Goal: Find specific page/section: Find specific page/section

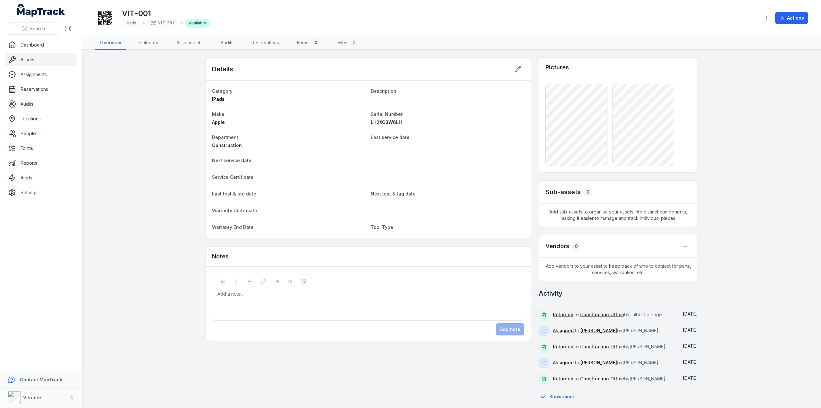
click at [30, 61] on link "Assets" at bounding box center [41, 59] width 72 height 13
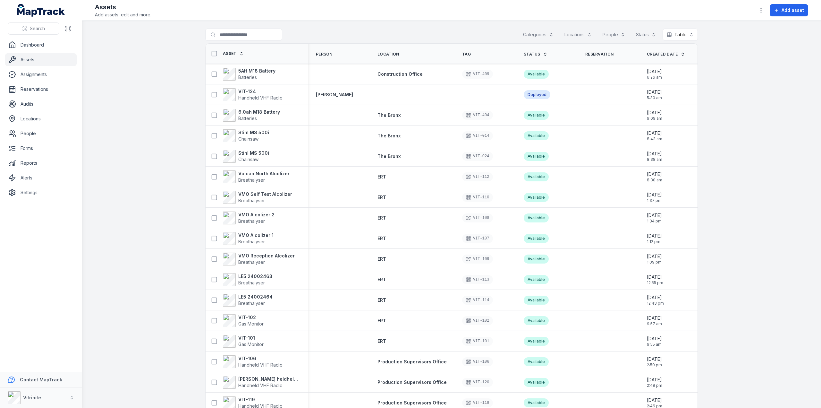
click at [534, 54] on link "Status" at bounding box center [536, 54] width 24 height 5
